Goal: Task Accomplishment & Management: Use online tool/utility

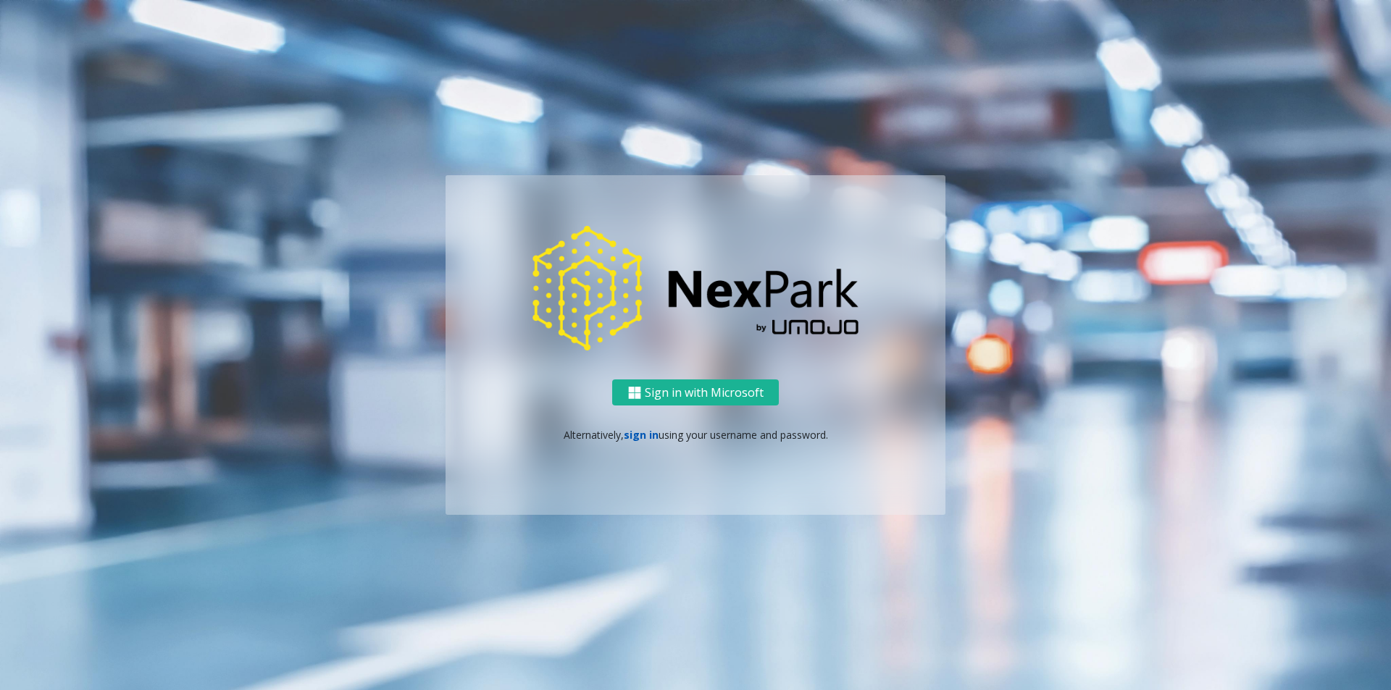
click at [644, 440] on link "sign in" at bounding box center [641, 435] width 35 height 14
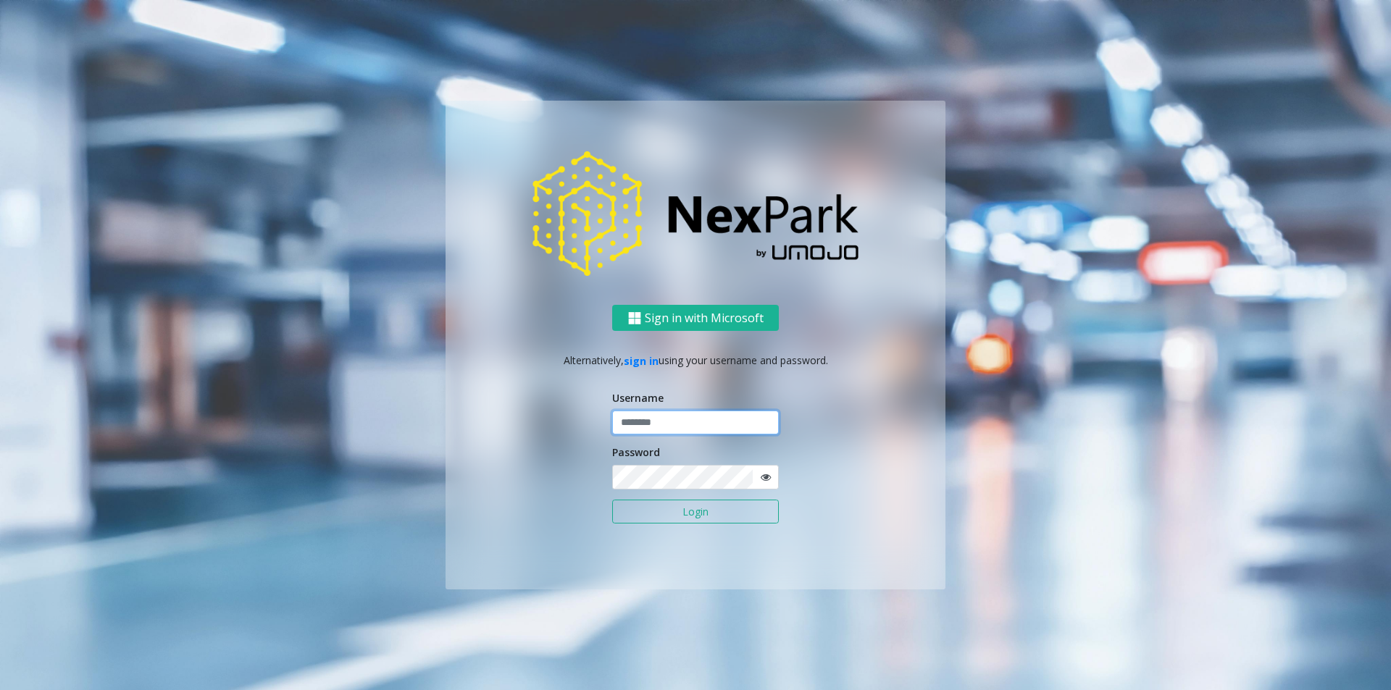
click at [649, 421] on input "text" at bounding box center [695, 423] width 167 height 25
type input "********"
click at [743, 519] on button "Login" at bounding box center [695, 512] width 167 height 25
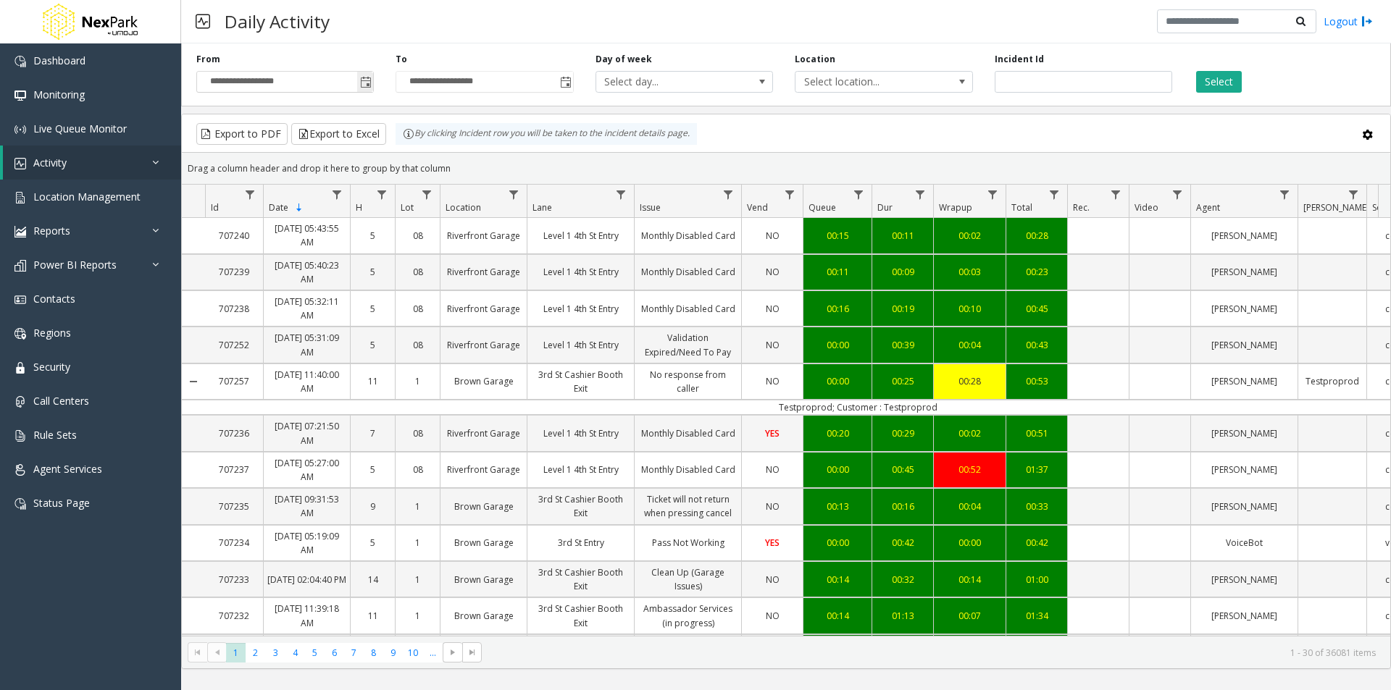
click at [370, 78] on span "Toggle popup" at bounding box center [366, 83] width 12 height 12
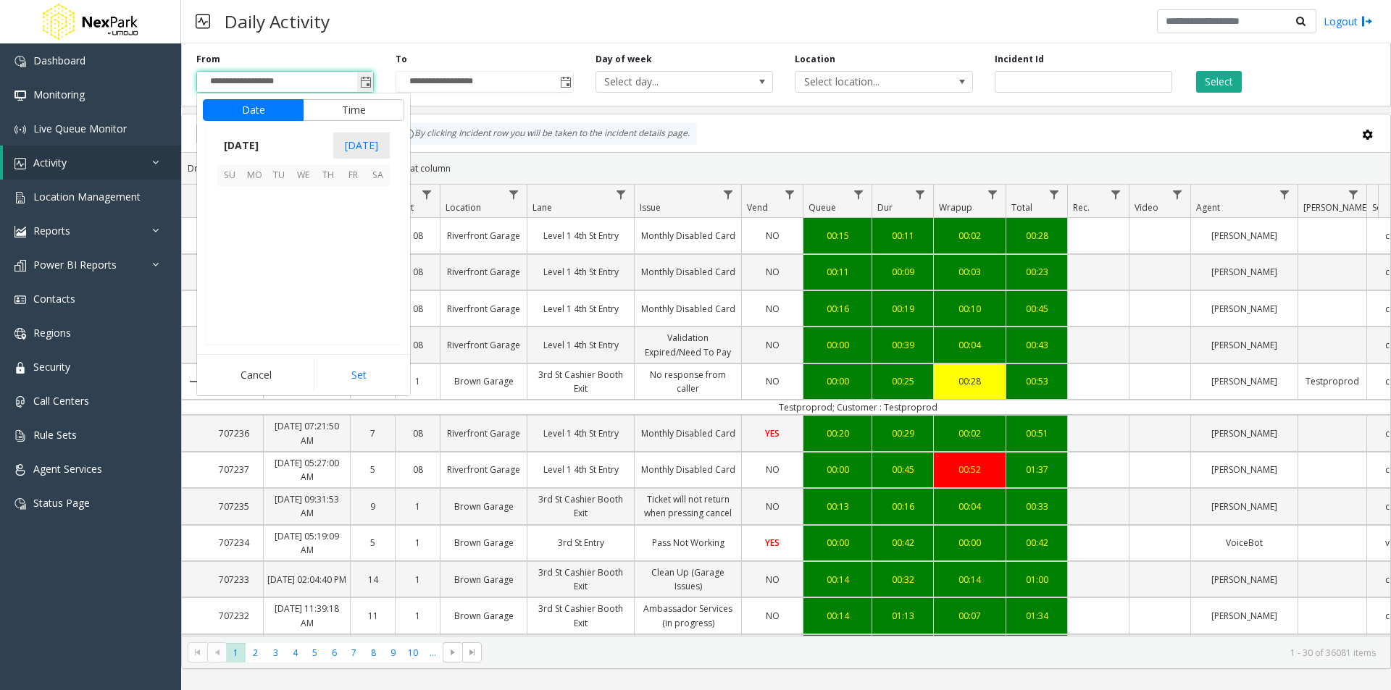
scroll to position [260167, 0]
click at [264, 142] on span "[DATE]" at bounding box center [241, 146] width 48 height 22
click at [239, 177] on span "Jan" at bounding box center [234, 176] width 35 height 35
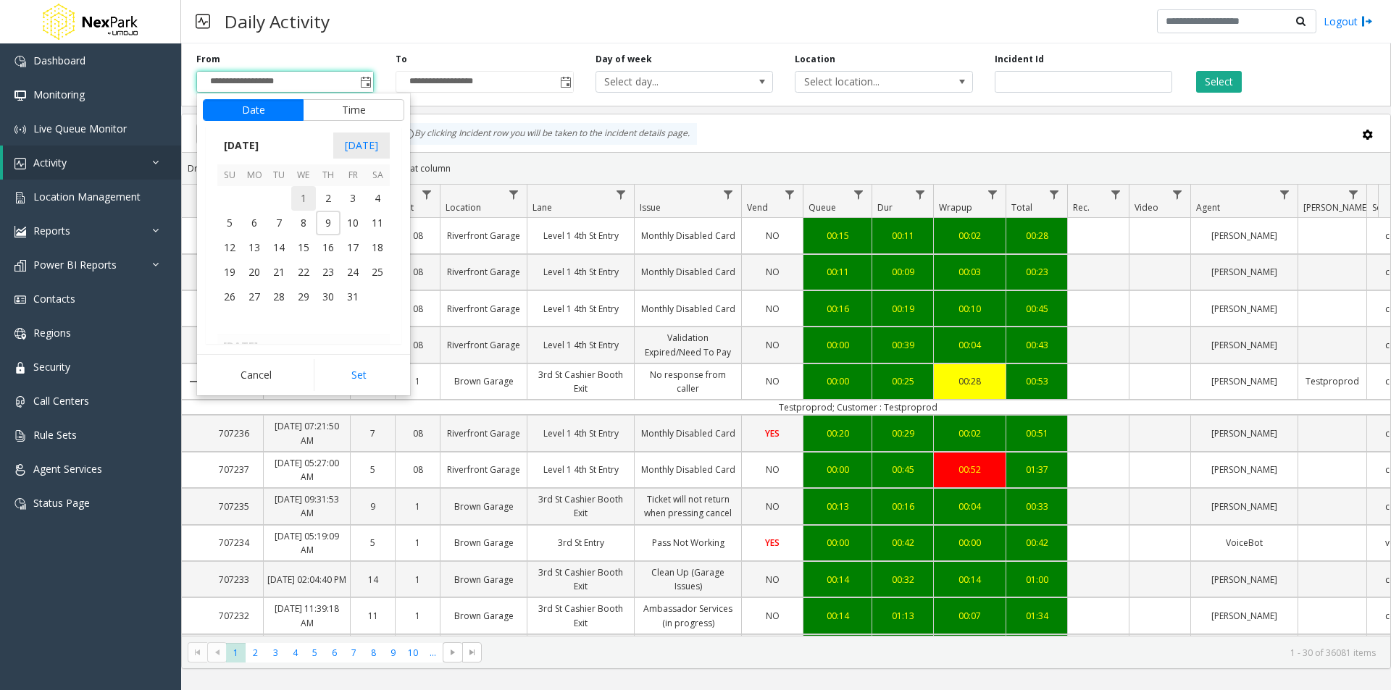
click at [301, 198] on span "1" at bounding box center [303, 198] width 25 height 25
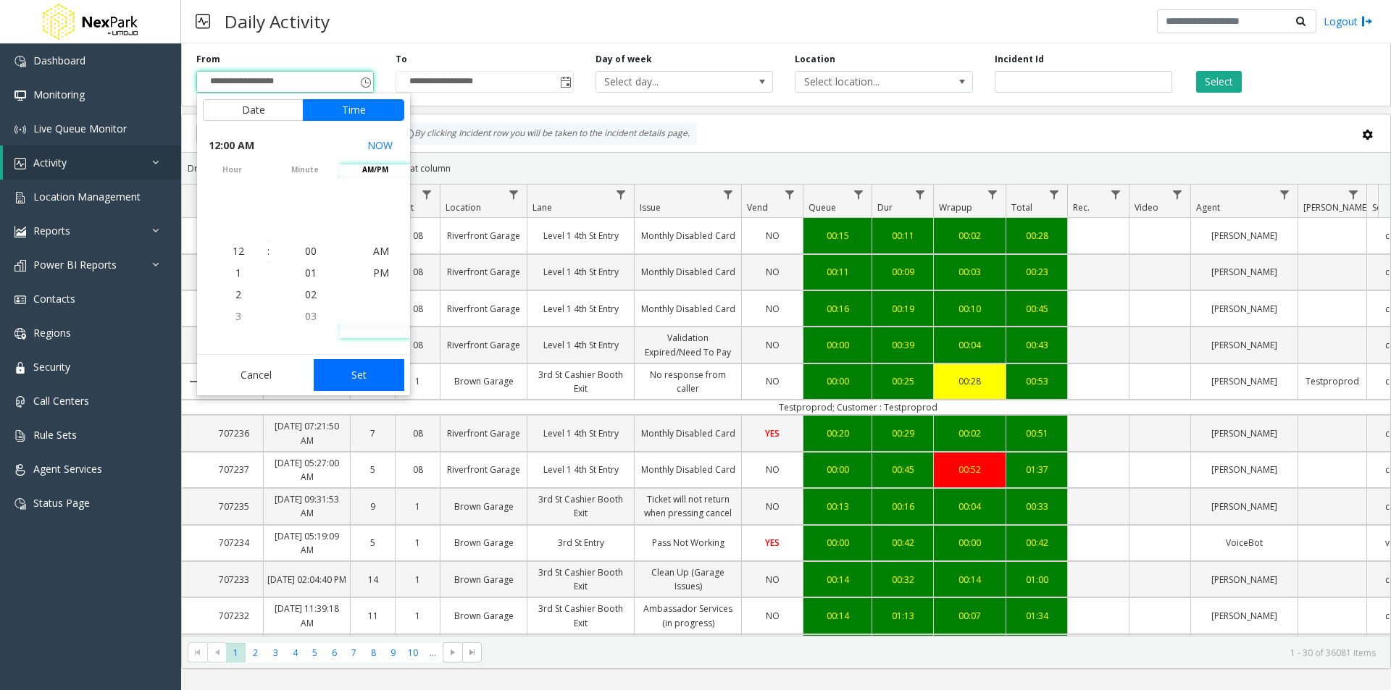
click at [375, 377] on button "Set" at bounding box center [359, 375] width 91 height 32
type input "**********"
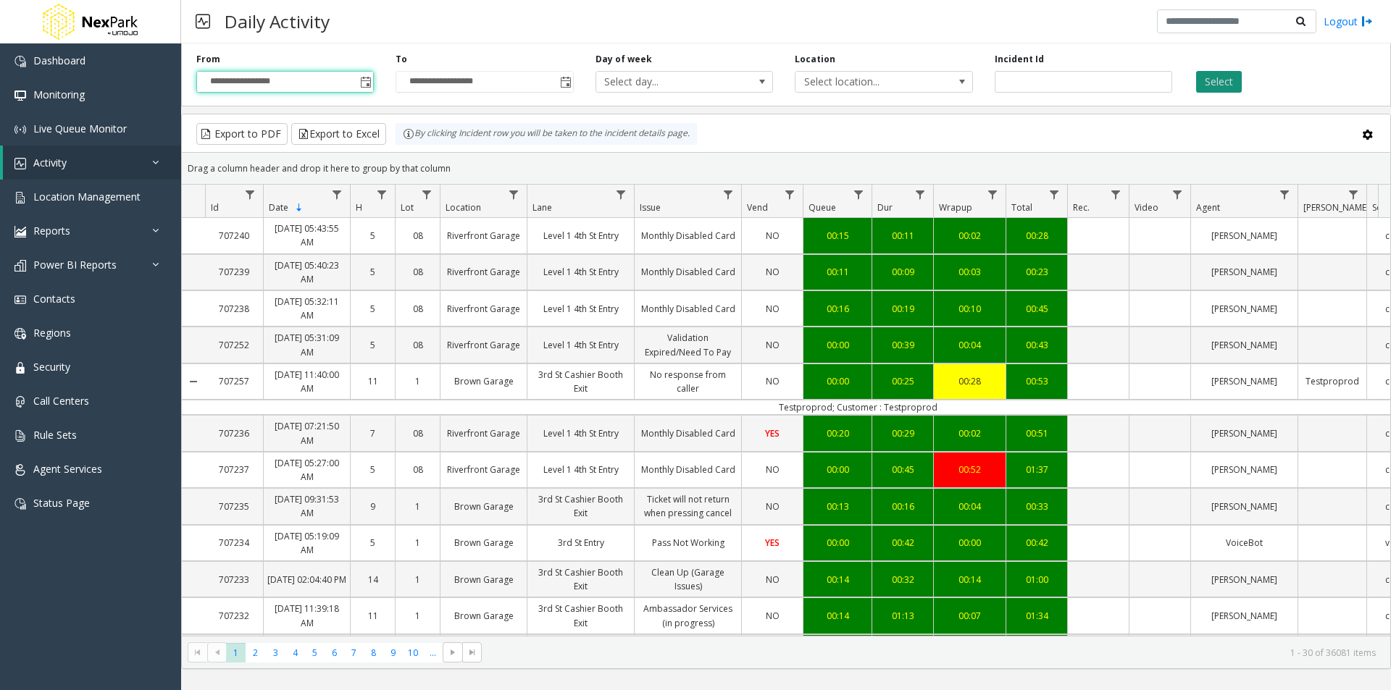
click at [1218, 78] on button "Select" at bounding box center [1219, 82] width 46 height 22
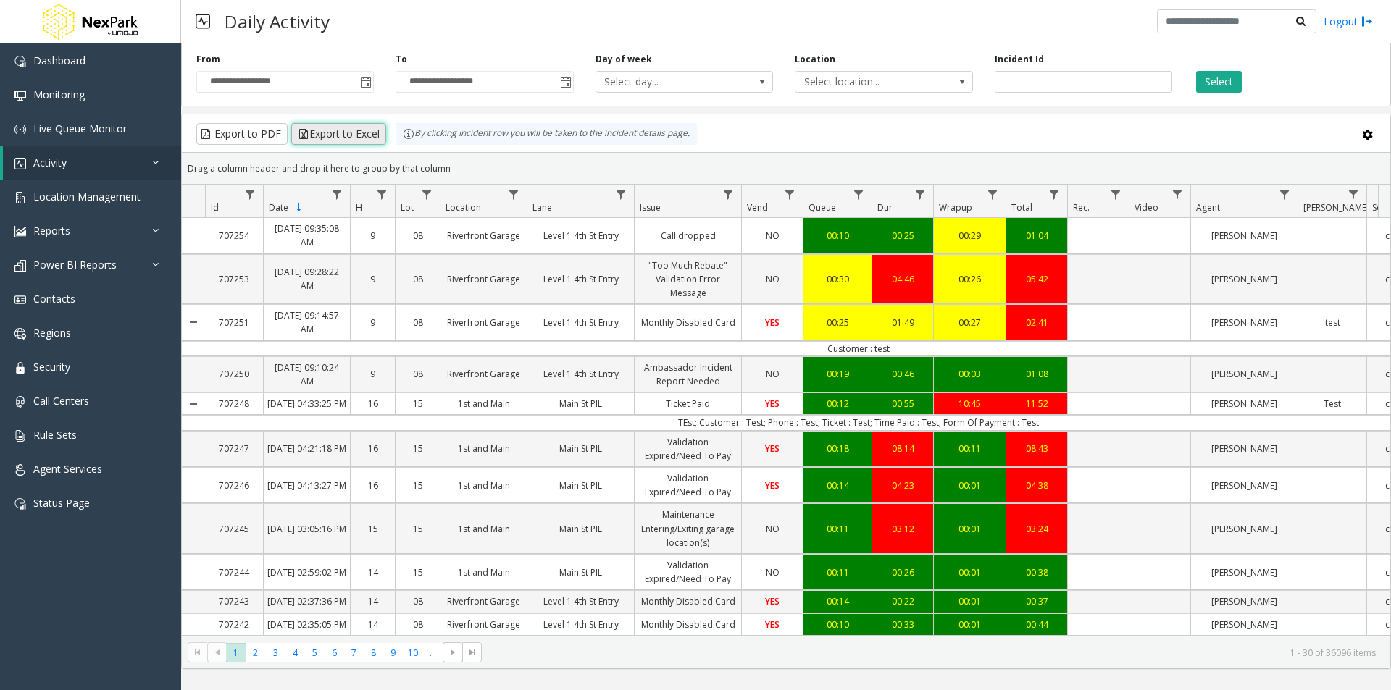
click at [335, 134] on button "Export to Excel" at bounding box center [338, 134] width 95 height 22
